Goal: Task Accomplishment & Management: Use online tool/utility

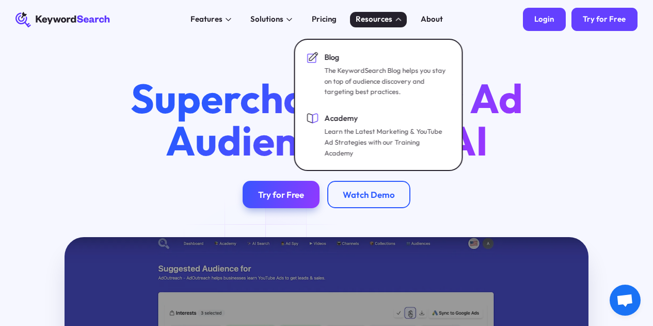
click at [550, 20] on div "Login" at bounding box center [544, 19] width 20 height 10
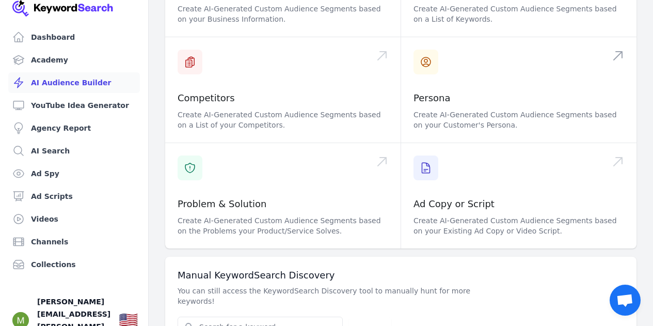
scroll to position [189, 0]
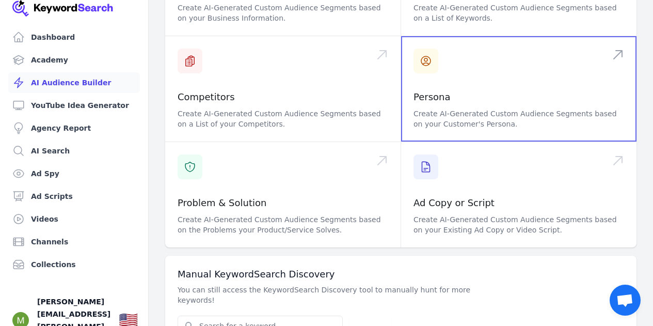
click at [494, 86] on span at bounding box center [518, 88] width 235 height 105
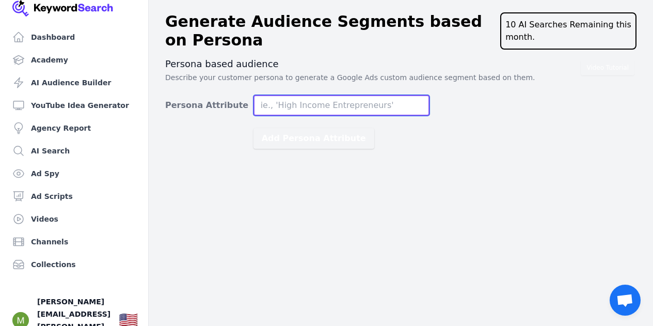
click at [342, 106] on input "Persona Attribute" at bounding box center [341, 105] width 176 height 21
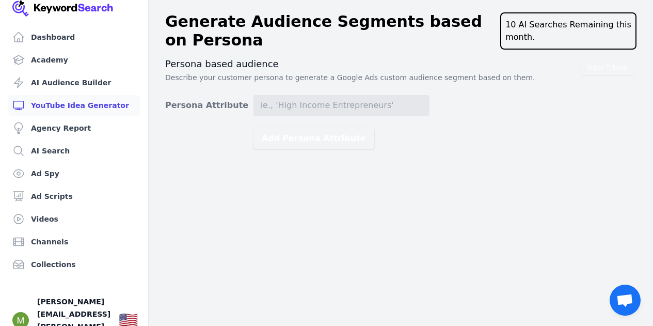
click at [81, 105] on link "YouTube Idea Generator" at bounding box center [74, 105] width 132 height 21
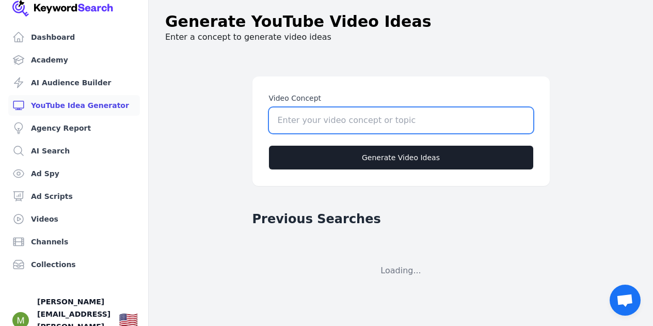
click at [369, 126] on input "Video Concept" at bounding box center [401, 120] width 264 height 26
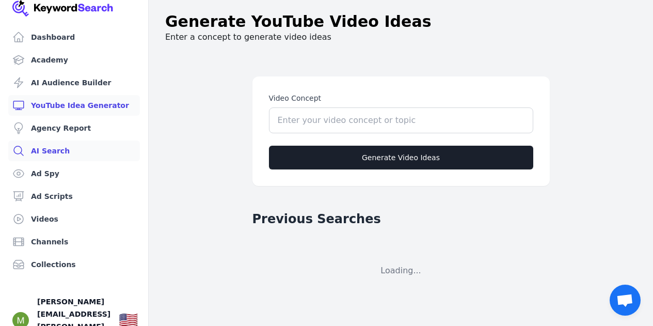
click at [66, 148] on link "AI Search" at bounding box center [74, 150] width 132 height 21
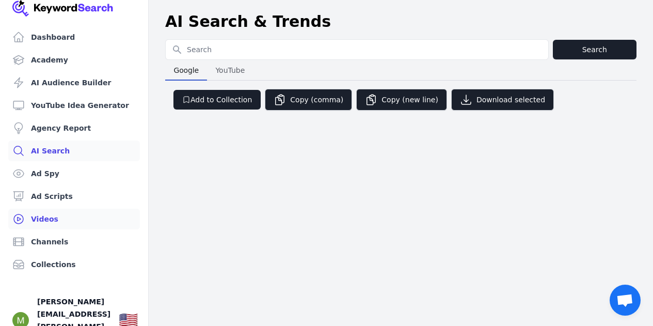
click at [66, 219] on link "Videos" at bounding box center [74, 218] width 132 height 21
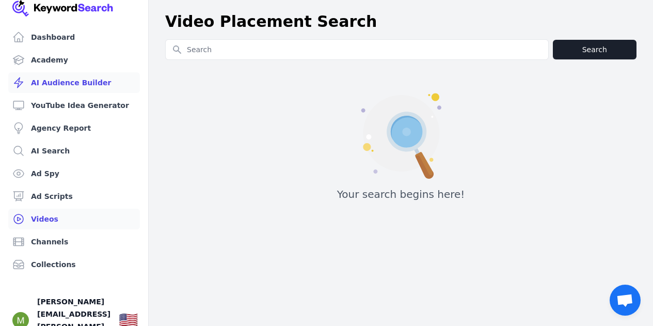
click at [78, 81] on link "AI Audience Builder" at bounding box center [74, 82] width 132 height 21
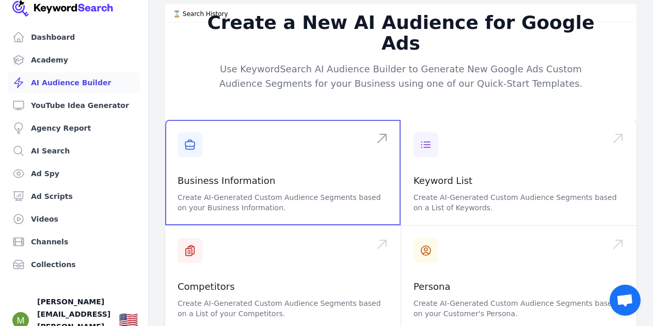
click at [299, 158] on span at bounding box center [282, 172] width 235 height 105
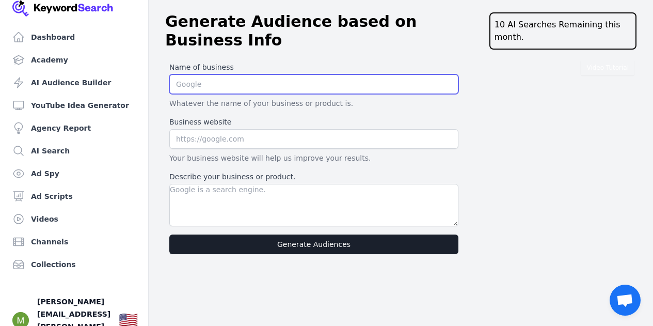
click at [276, 77] on input "text" at bounding box center [313, 84] width 289 height 20
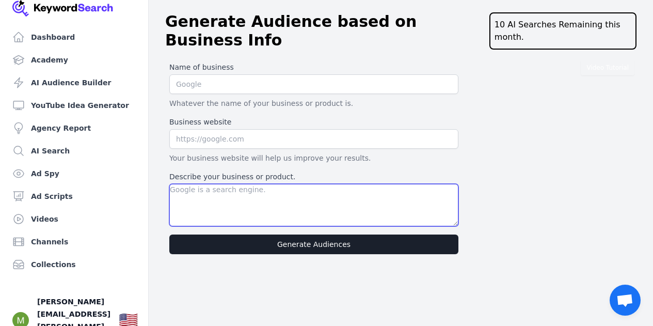
click at [313, 191] on textarea "Describe your business or product." at bounding box center [313, 205] width 289 height 42
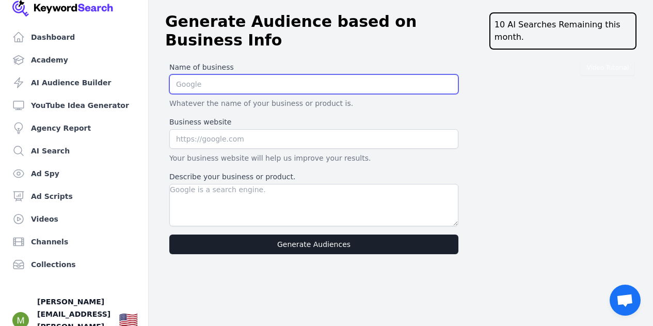
click at [286, 74] on input "text" at bounding box center [313, 84] width 289 height 20
type input "Life Flow State"
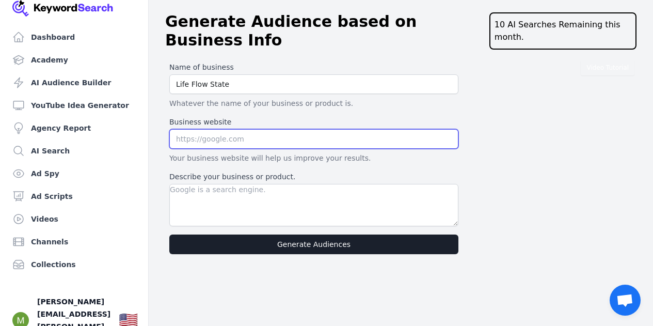
click at [251, 129] on input "text" at bounding box center [313, 139] width 289 height 20
paste input "[URL][DOMAIN_NAME]"
type input "[URL][DOMAIN_NAME]"
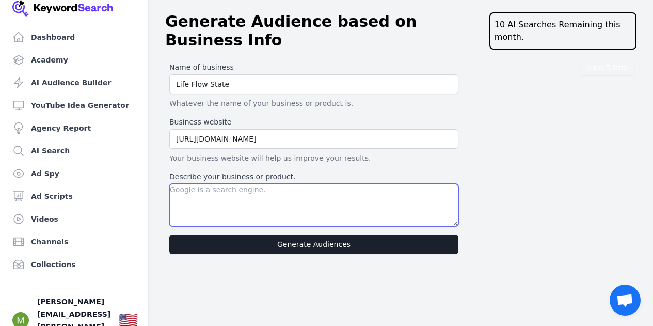
click at [264, 184] on textarea "Describe your business or product." at bounding box center [313, 205] width 289 height 42
